Goal: Task Accomplishment & Management: Manage account settings

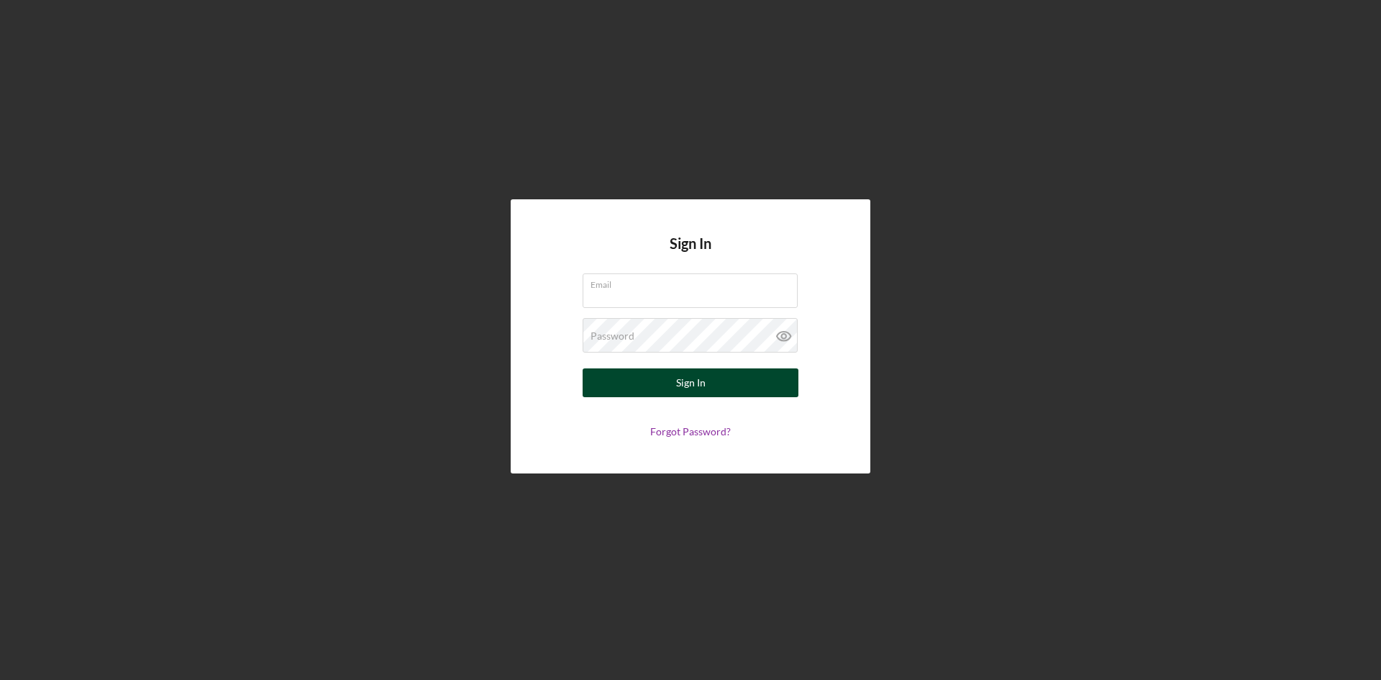
type input "[PERSON_NAME][EMAIL_ADDRESS][DOMAIN_NAME]"
click at [684, 380] on div "Sign In" at bounding box center [690, 382] width 29 height 29
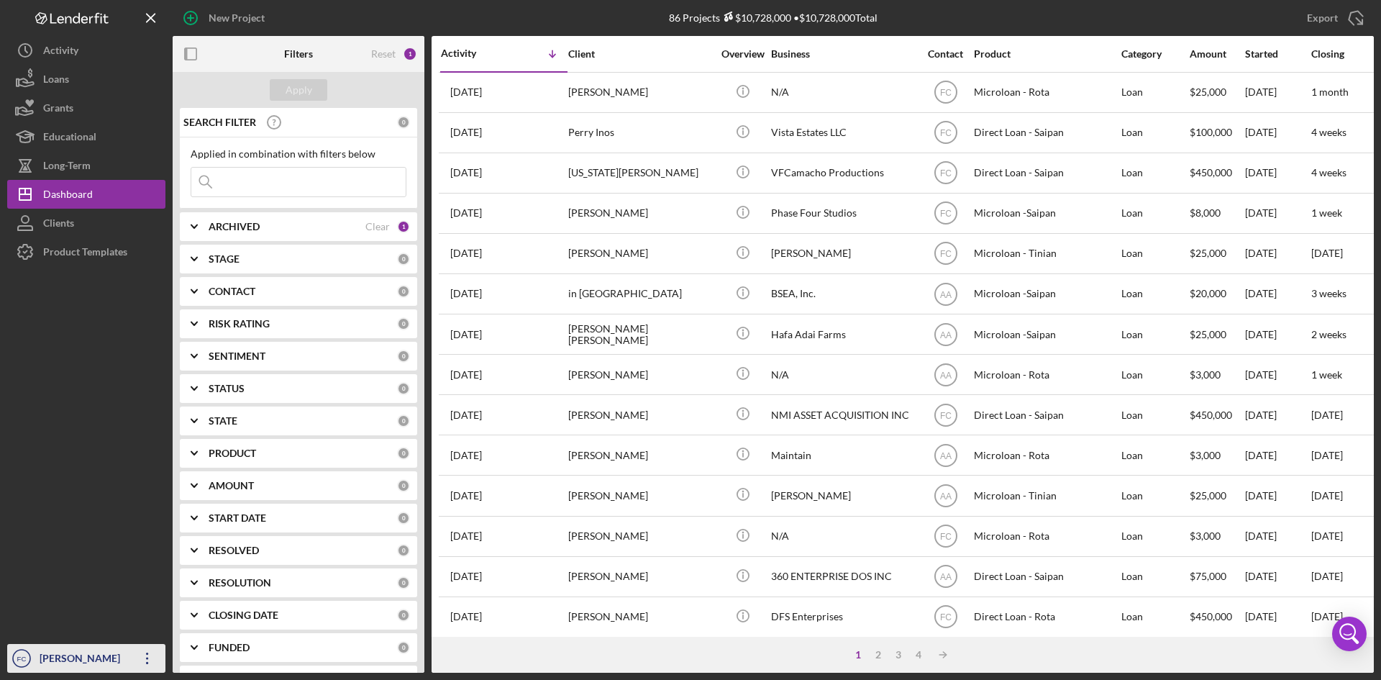
click at [60, 655] on div "[PERSON_NAME]" at bounding box center [83, 660] width 94 height 32
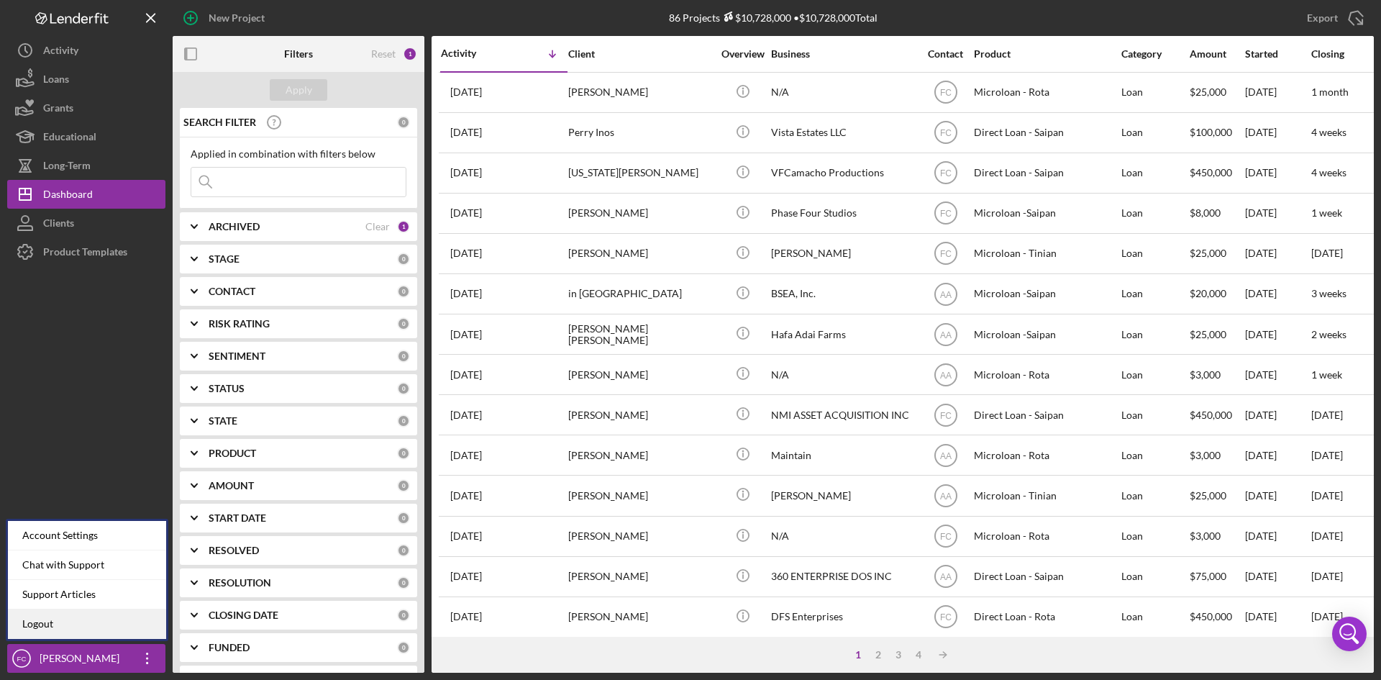
click at [65, 633] on link "Logout" at bounding box center [87, 623] width 158 height 29
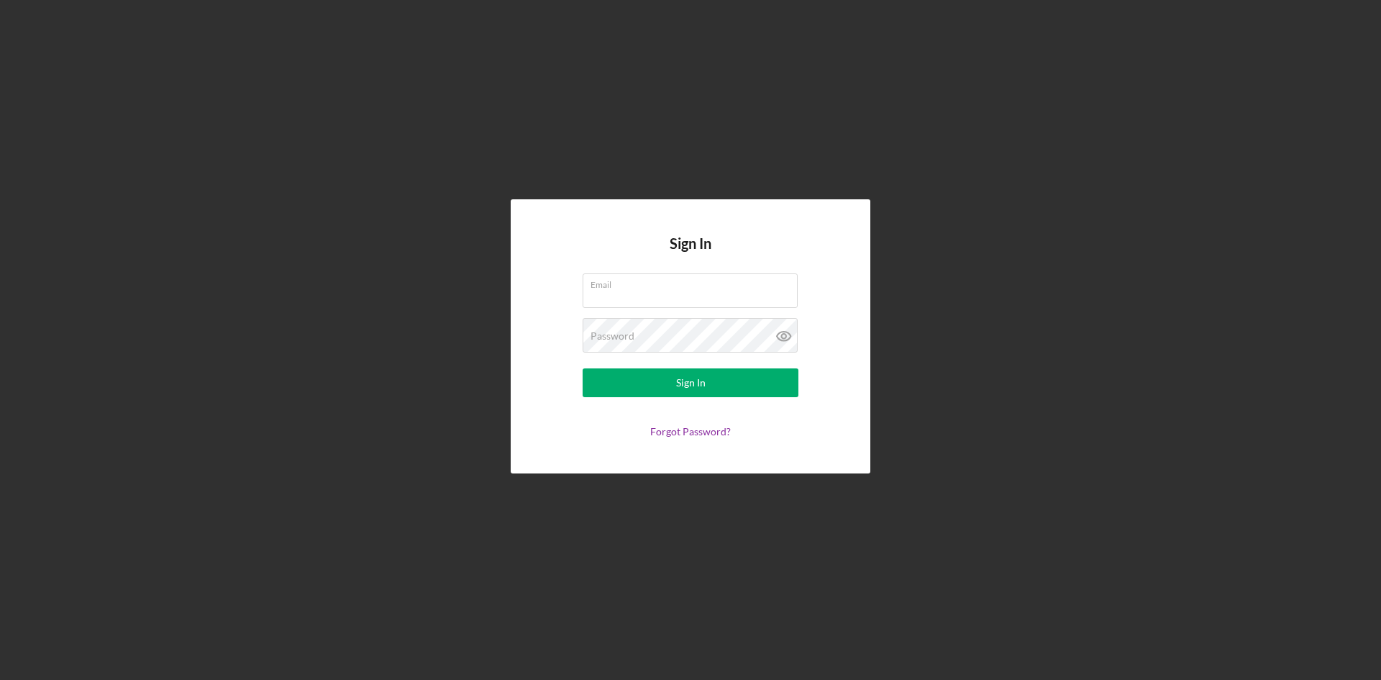
type input "[PERSON_NAME][EMAIL_ADDRESS][DOMAIN_NAME]"
